Goal: Task Accomplishment & Management: Manage account settings

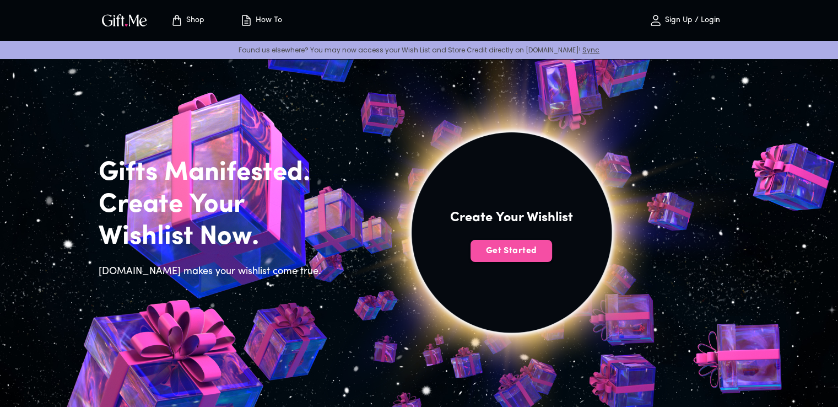
click at [508, 251] on span "Get Started" at bounding box center [512, 251] width 82 height 12
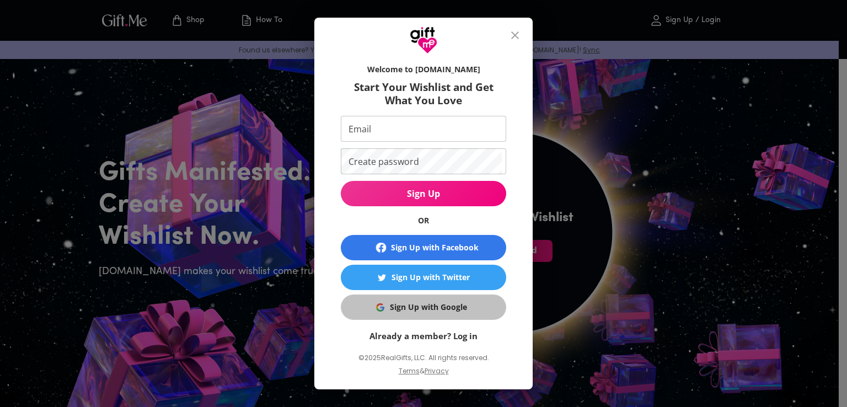
click at [422, 313] on button "Sign Up with Google" at bounding box center [423, 306] width 165 height 25
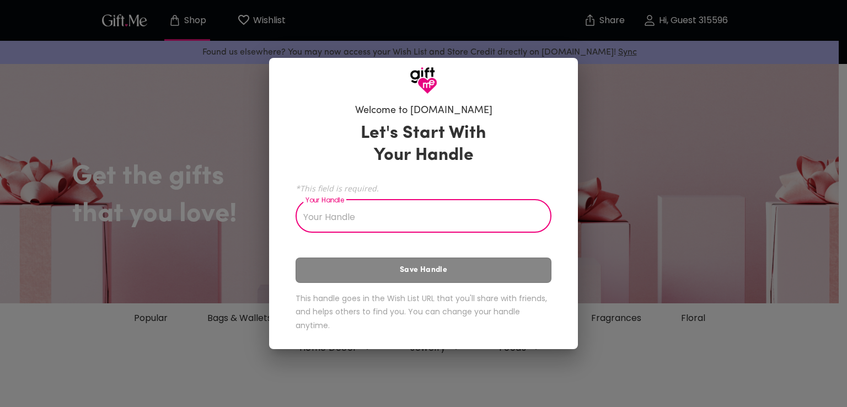
type input "g"
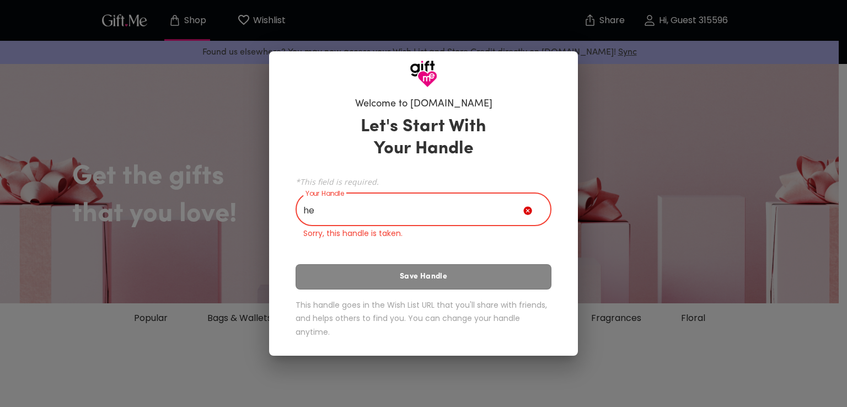
type input "h"
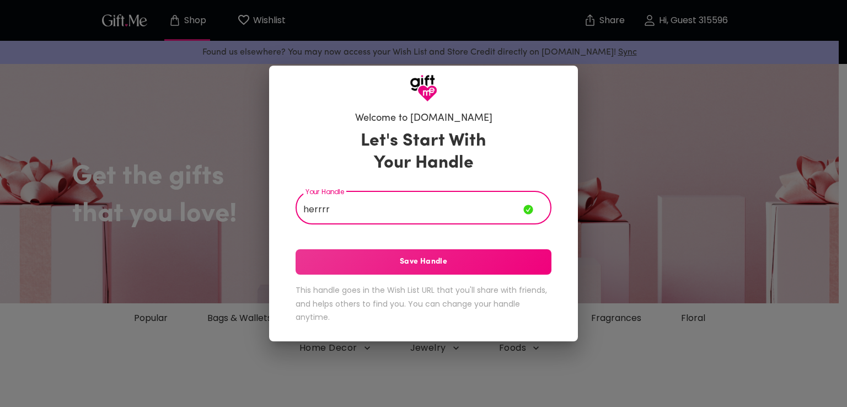
type input "herrrr"
click at [420, 254] on button "Save Handle" at bounding box center [423, 261] width 256 height 25
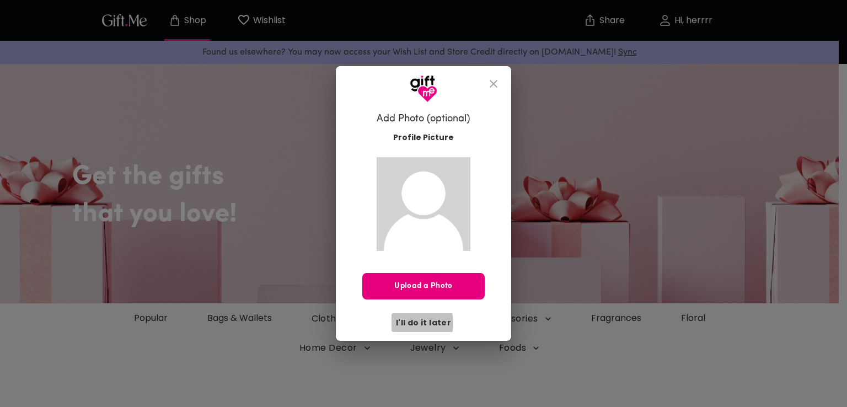
click at [407, 322] on span "I'll do it later" at bounding box center [423, 322] width 55 height 12
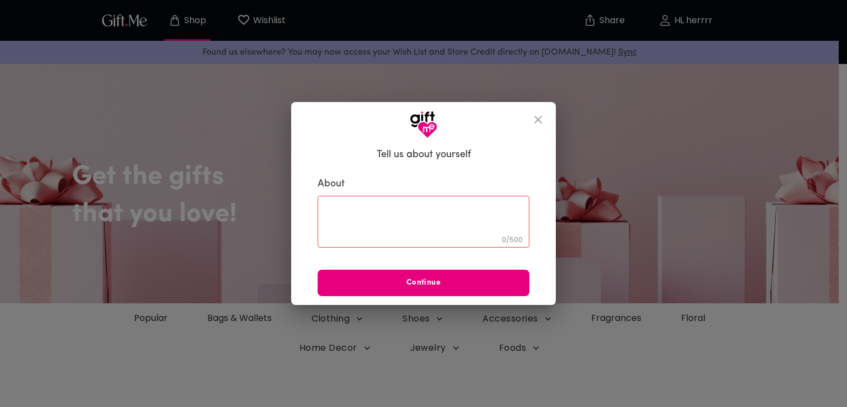
click at [420, 230] on textarea at bounding box center [423, 221] width 196 height 31
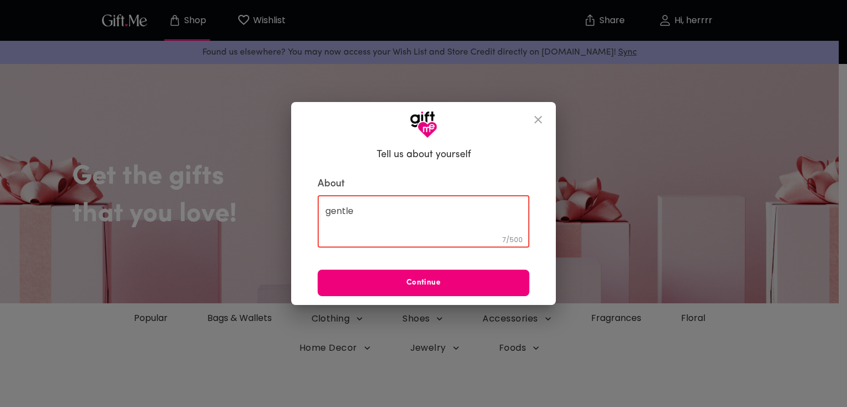
type textarea "gentle"
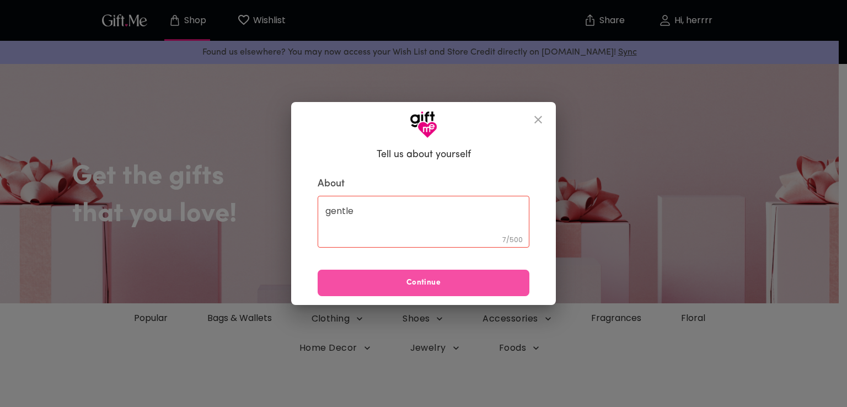
click at [397, 281] on span "Continue" at bounding box center [423, 283] width 212 height 12
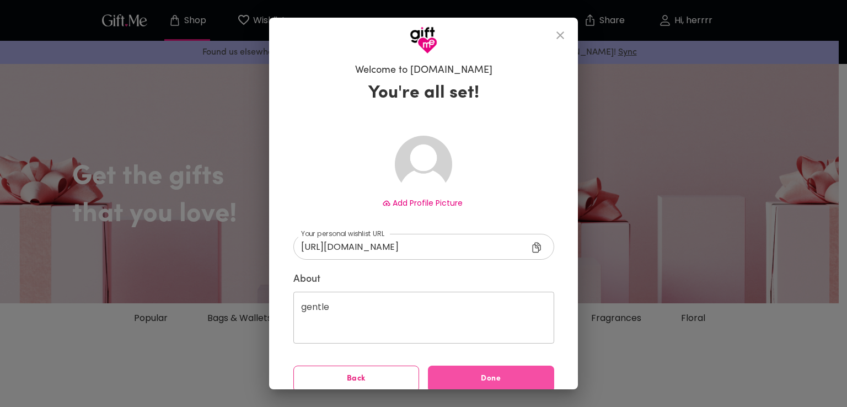
click at [467, 370] on button "Done" at bounding box center [491, 378] width 126 height 26
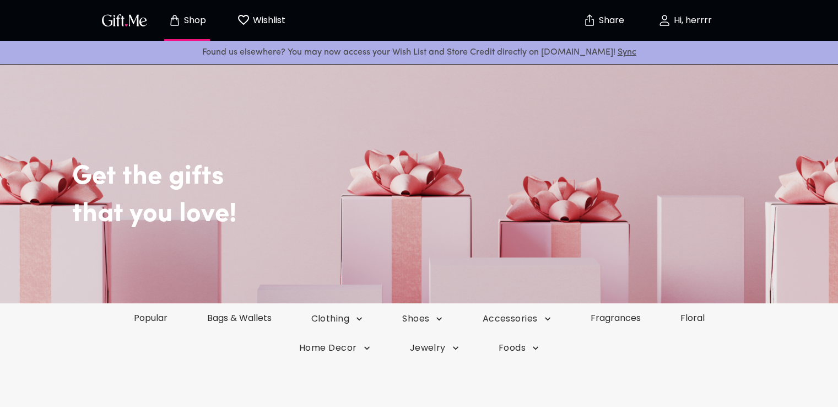
click at [671, 19] on icon "button" at bounding box center [664, 20] width 13 height 13
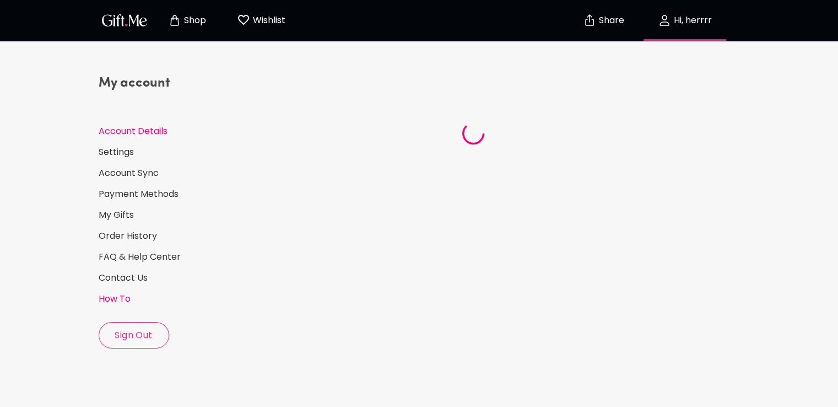
select select "US"
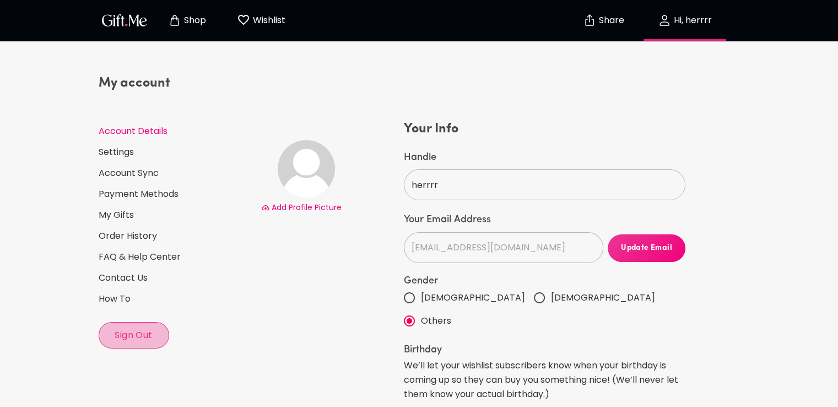
click at [126, 338] on span "Sign Out" at bounding box center [133, 335] width 69 height 12
